Goal: Check status: Check status

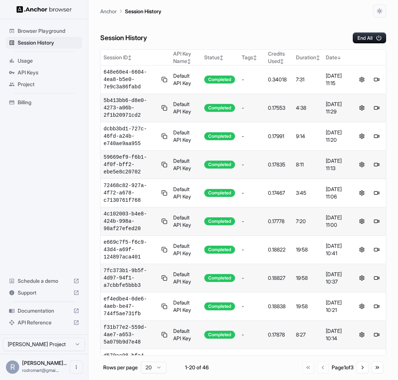
click at [214, 21] on div "Session History End All" at bounding box center [243, 31] width 286 height 26
click at [205, 36] on div "Session History End All" at bounding box center [243, 31] width 286 height 26
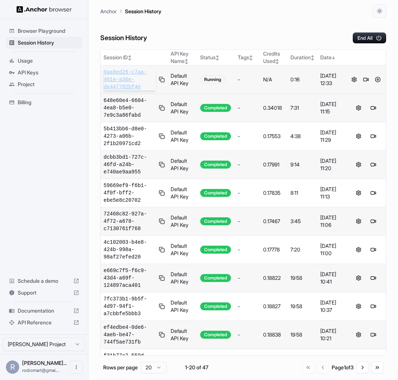
click at [133, 84] on span "9aa8ed26-c7aa-401e-a36e-de447782bf4e" at bounding box center [129, 79] width 52 height 22
click at [115, 79] on span "5b16751a-aa2a-4e3e-84d4-289a58b5b851" at bounding box center [129, 79] width 52 height 22
click at [126, 76] on span "f37cf767-5f42-4ae2-8a2b-0ff8c68306bf" at bounding box center [129, 79] width 52 height 22
click at [123, 80] on span "f37cf767-5f42-4ae2-8a2b-0ff8c68306bf" at bounding box center [129, 79] width 52 height 22
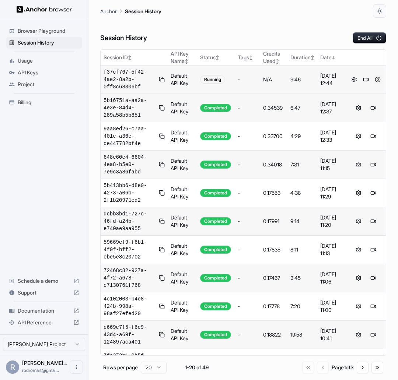
click at [374, 79] on button at bounding box center [377, 79] width 9 height 9
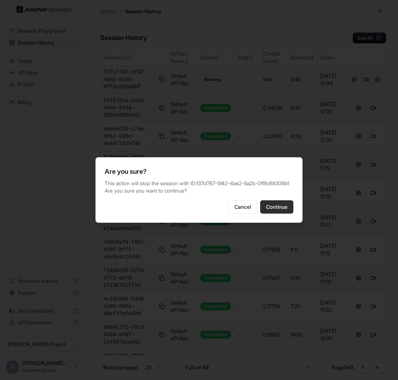
click at [285, 211] on button "Continue" at bounding box center [276, 206] width 33 height 13
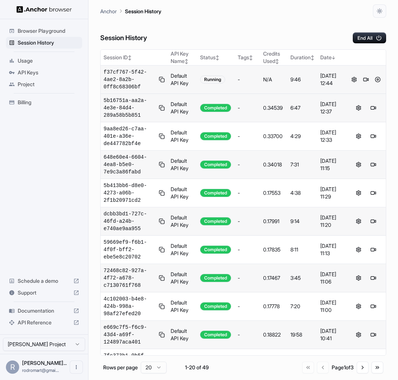
click at [263, 14] on div "Anchor Session History" at bounding box center [243, 9] width 286 height 18
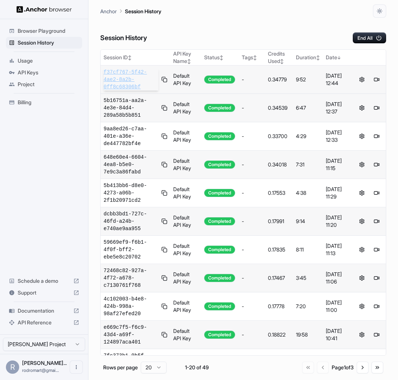
click at [119, 80] on span "f37cf767-5f42-4ae2-8a2b-0ff8c68306bf" at bounding box center [130, 79] width 55 height 22
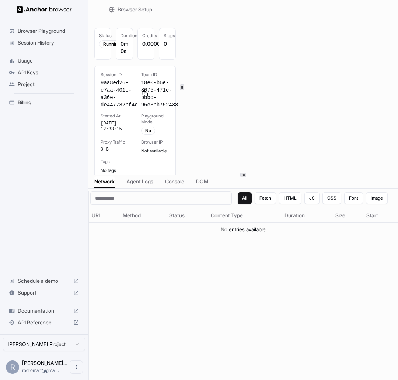
click at [183, 96] on div "Overview Browser Setup Configuration Status Running Duration 0m 0s Credits 0.00…" at bounding box center [242, 87] width 309 height 175
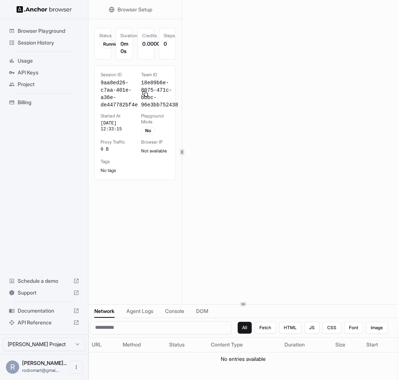
click at [248, 304] on div at bounding box center [242, 304] width 309 height 0
click at [151, 314] on span "Agent Logs" at bounding box center [139, 310] width 27 height 7
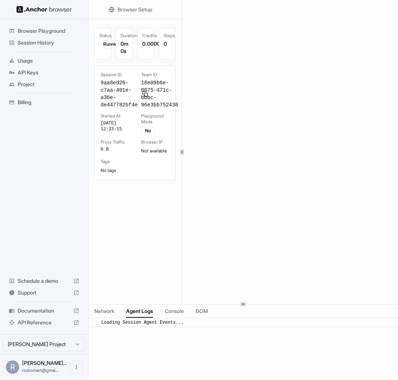
click at [165, 312] on div "Network Agent Logs Console DOM" at bounding box center [242, 312] width 309 height 14
click at [172, 310] on span "Console" at bounding box center [174, 310] width 19 height 7
click at [207, 309] on span "DOM" at bounding box center [202, 310] width 12 height 7
click at [129, 8] on span "Browser Setup" at bounding box center [134, 9] width 35 height 7
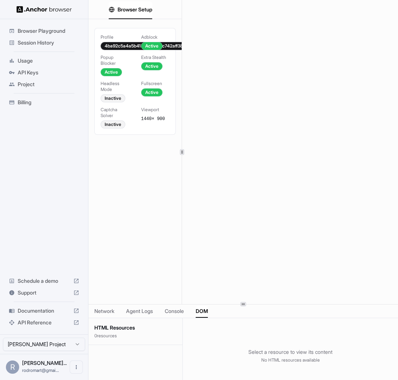
click at [40, 40] on span "Session History" at bounding box center [48, 42] width 61 height 7
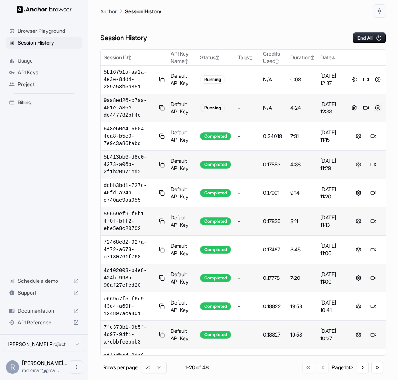
click at [373, 108] on button at bounding box center [377, 107] width 9 height 9
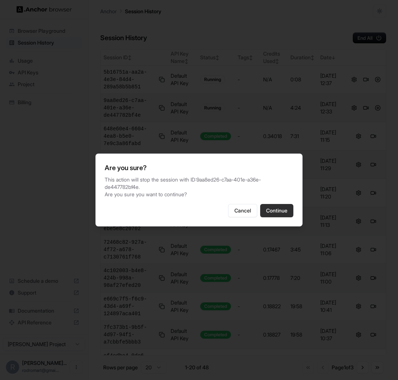
click at [278, 206] on button "Continue" at bounding box center [276, 210] width 33 height 13
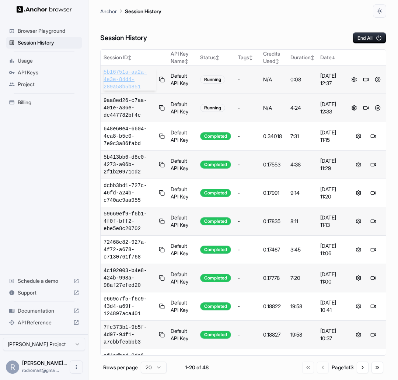
click at [125, 74] on span "5b16751a-aa2a-4e3e-84d4-289a58b5b851" at bounding box center [129, 79] width 52 height 22
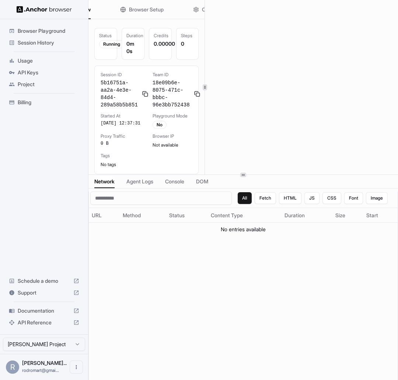
click at [205, 95] on div at bounding box center [204, 87] width 0 height 175
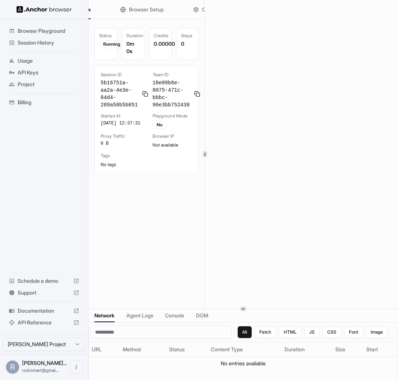
click at [276, 309] on div at bounding box center [242, 309] width 309 height 0
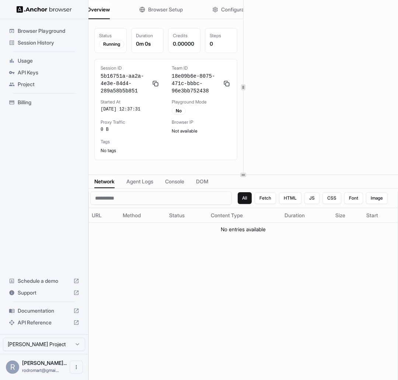
drag, startPoint x: 180, startPoint y: 186, endPoint x: 154, endPoint y: 154, distance: 41.0
click at [50, 40] on span "Session History" at bounding box center [48, 42] width 61 height 7
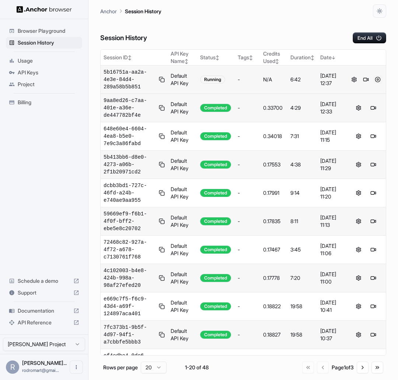
click at [373, 79] on button at bounding box center [377, 79] width 9 height 9
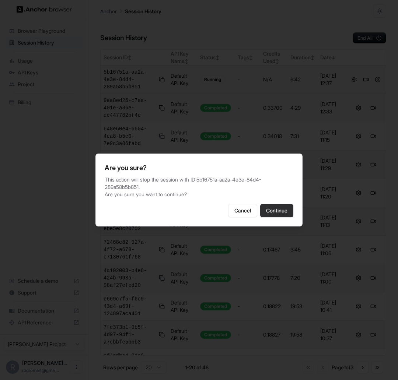
click at [287, 215] on button "Continue" at bounding box center [276, 210] width 33 height 13
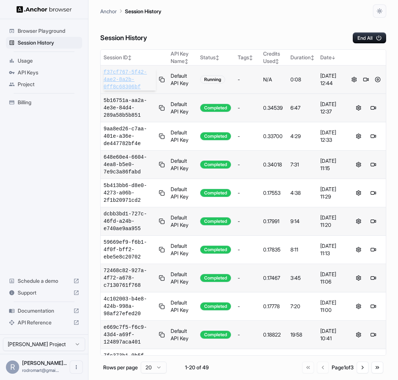
click at [122, 75] on span "f37cf767-5f42-4ae2-8a2b-0ff8c68306bf" at bounding box center [129, 79] width 52 height 22
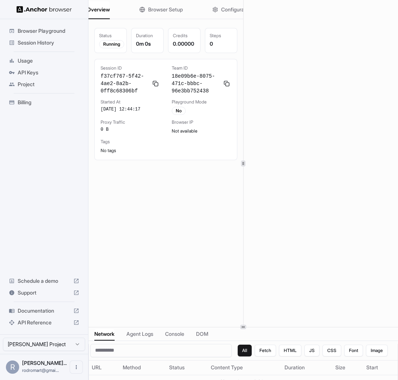
click at [254, 327] on div at bounding box center [242, 327] width 309 height 0
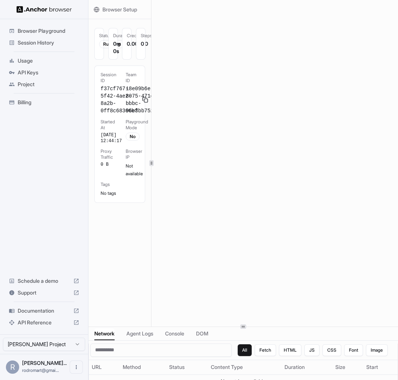
click at [151, 166] on div at bounding box center [151, 163] width 4 height 6
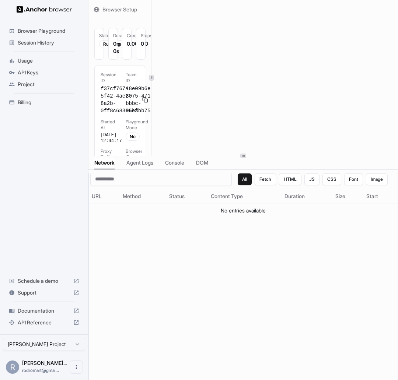
click at [248, 156] on div at bounding box center [242, 156] width 309 height 0
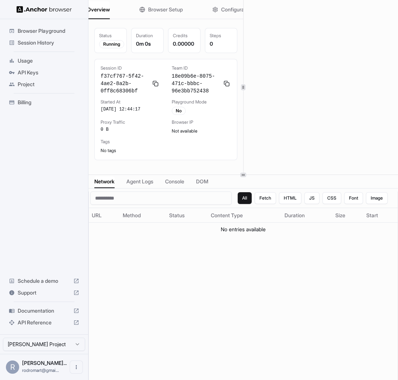
click at [151, 8] on span "Browser Setup" at bounding box center [165, 9] width 35 height 7
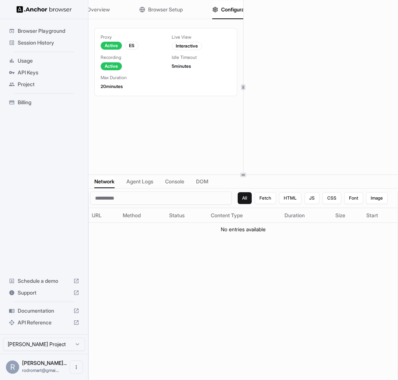
click at [238, 10] on span "Configuration" at bounding box center [237, 9] width 32 height 7
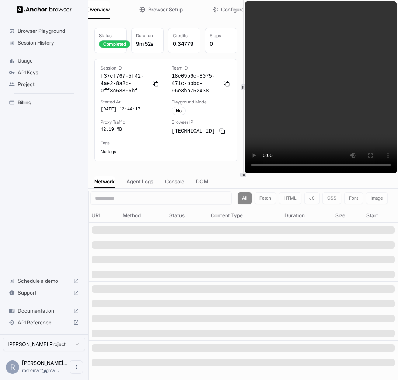
click at [145, 182] on span "Agent Logs" at bounding box center [139, 181] width 27 height 7
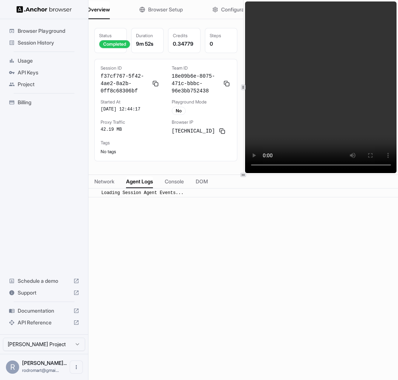
click at [181, 181] on span "Console" at bounding box center [174, 181] width 19 height 7
